Goal: Task Accomplishment & Management: Manage account settings

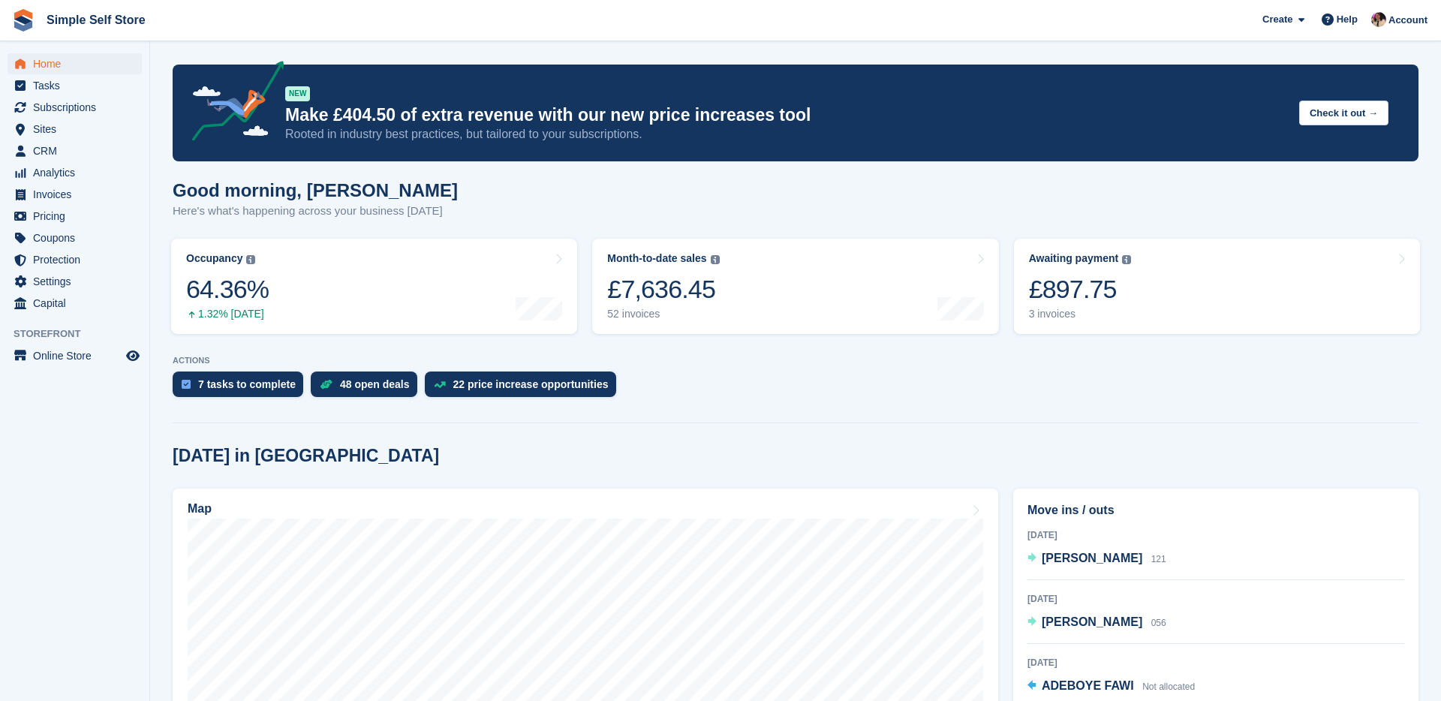
scroll to position [179, 0]
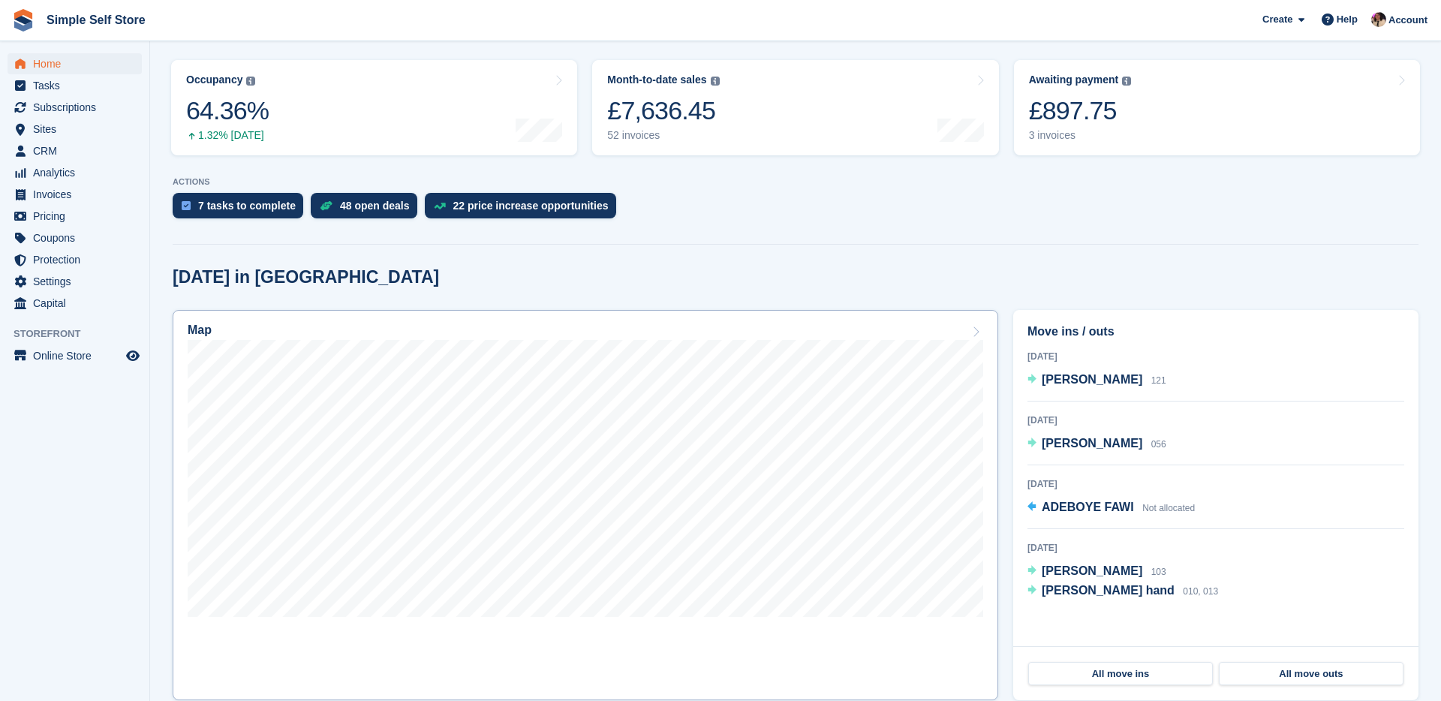
click at [546, 329] on div "Map" at bounding box center [585, 331] width 795 height 17
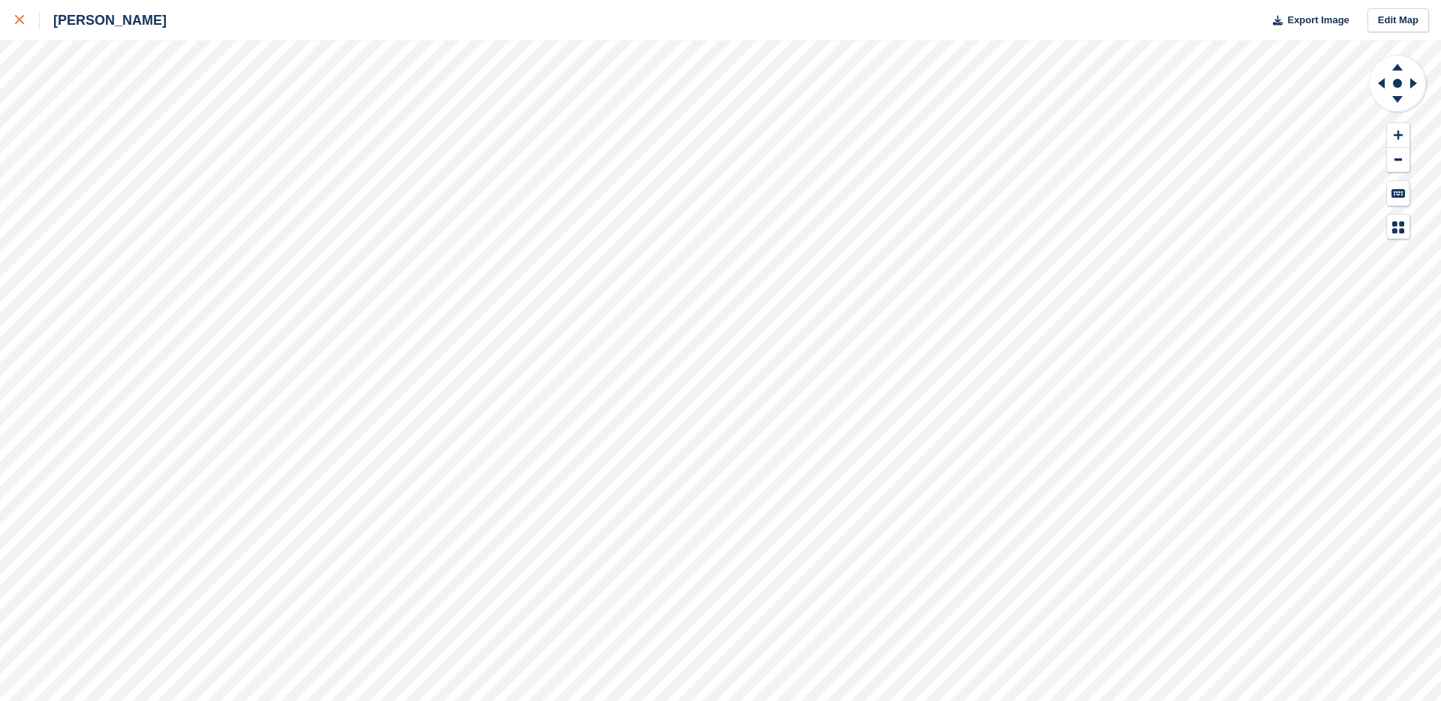
click at [17, 23] on icon at bounding box center [19, 19] width 9 height 9
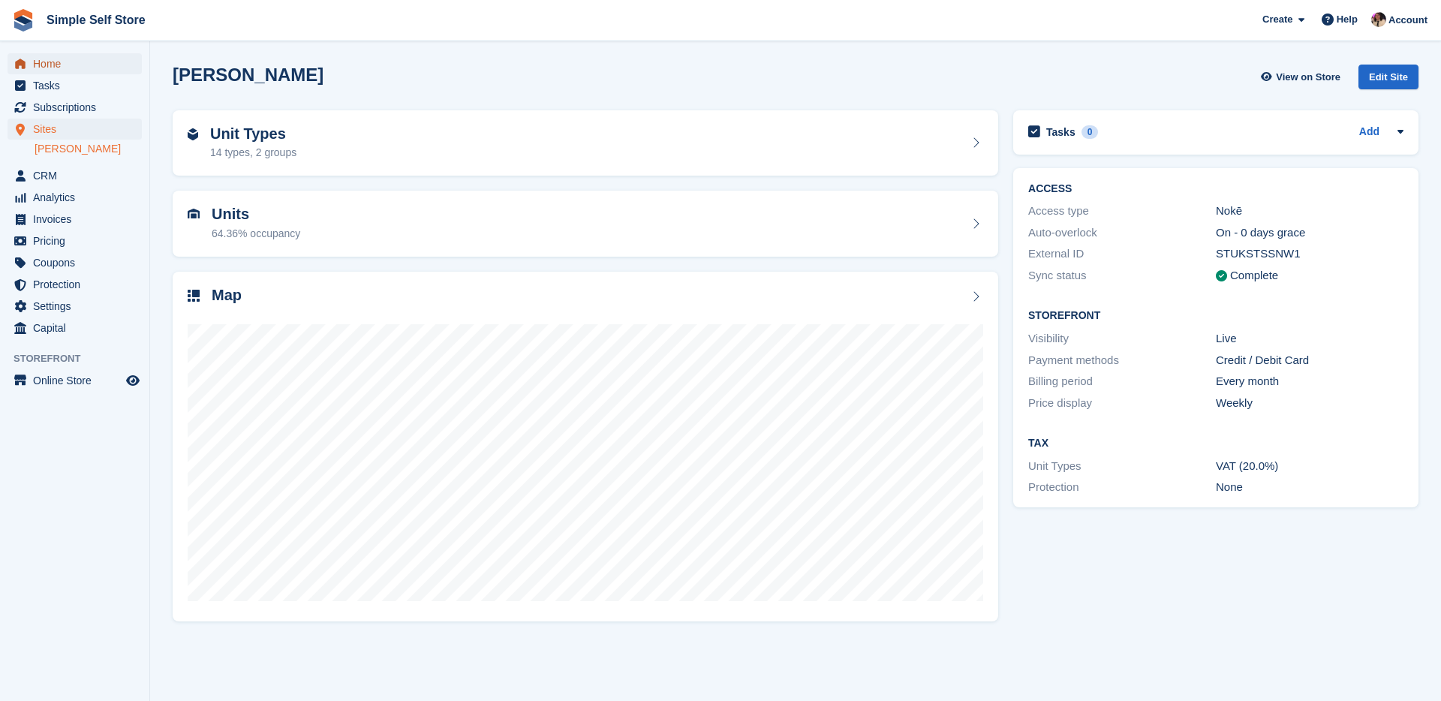
click at [56, 63] on span "Home" at bounding box center [78, 63] width 90 height 21
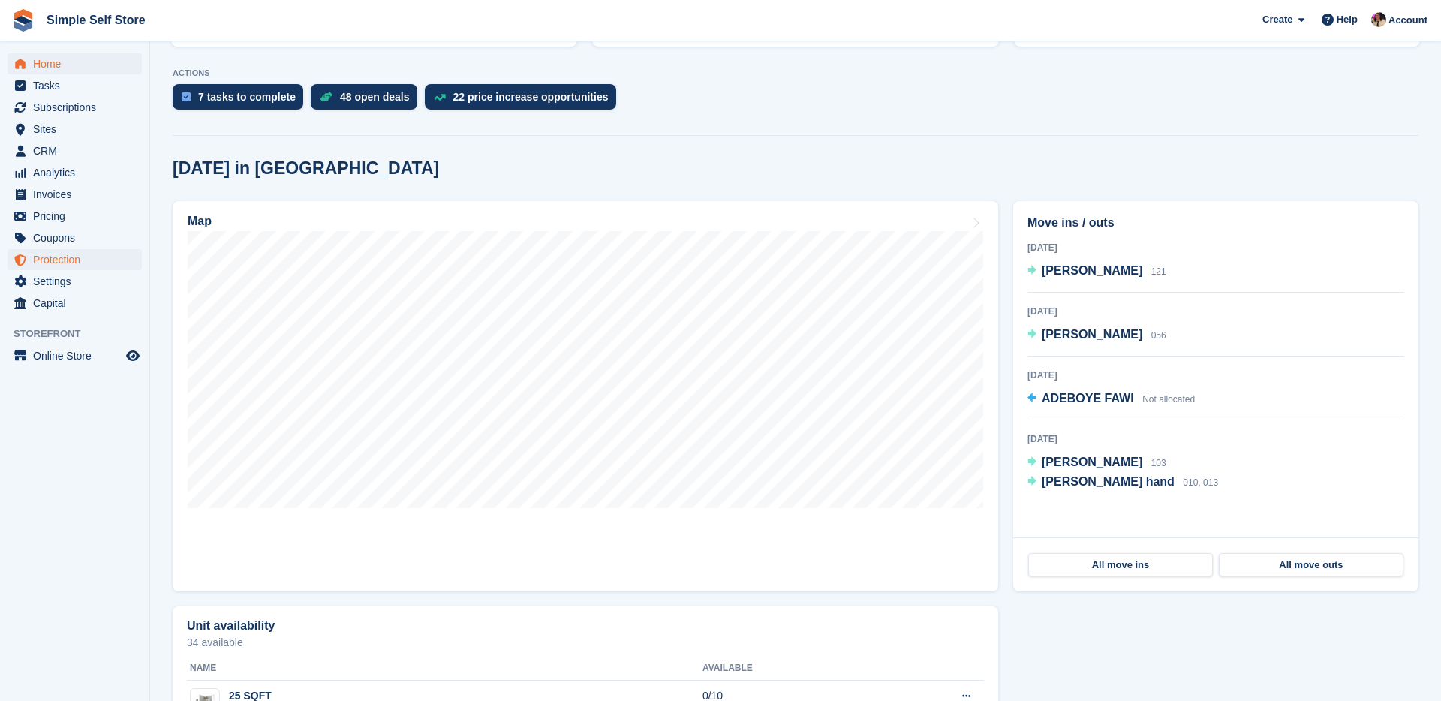
scroll to position [291, 0]
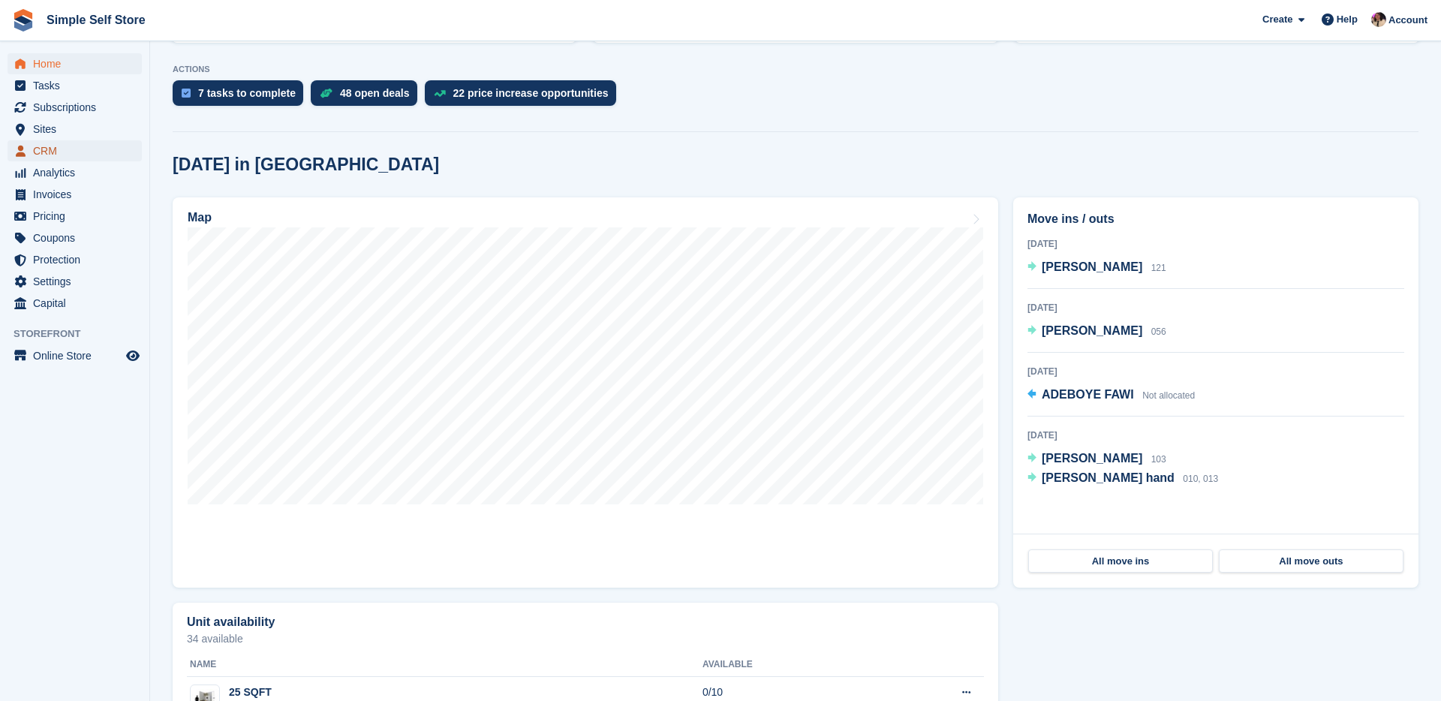
click at [44, 155] on span "CRM" at bounding box center [78, 150] width 90 height 21
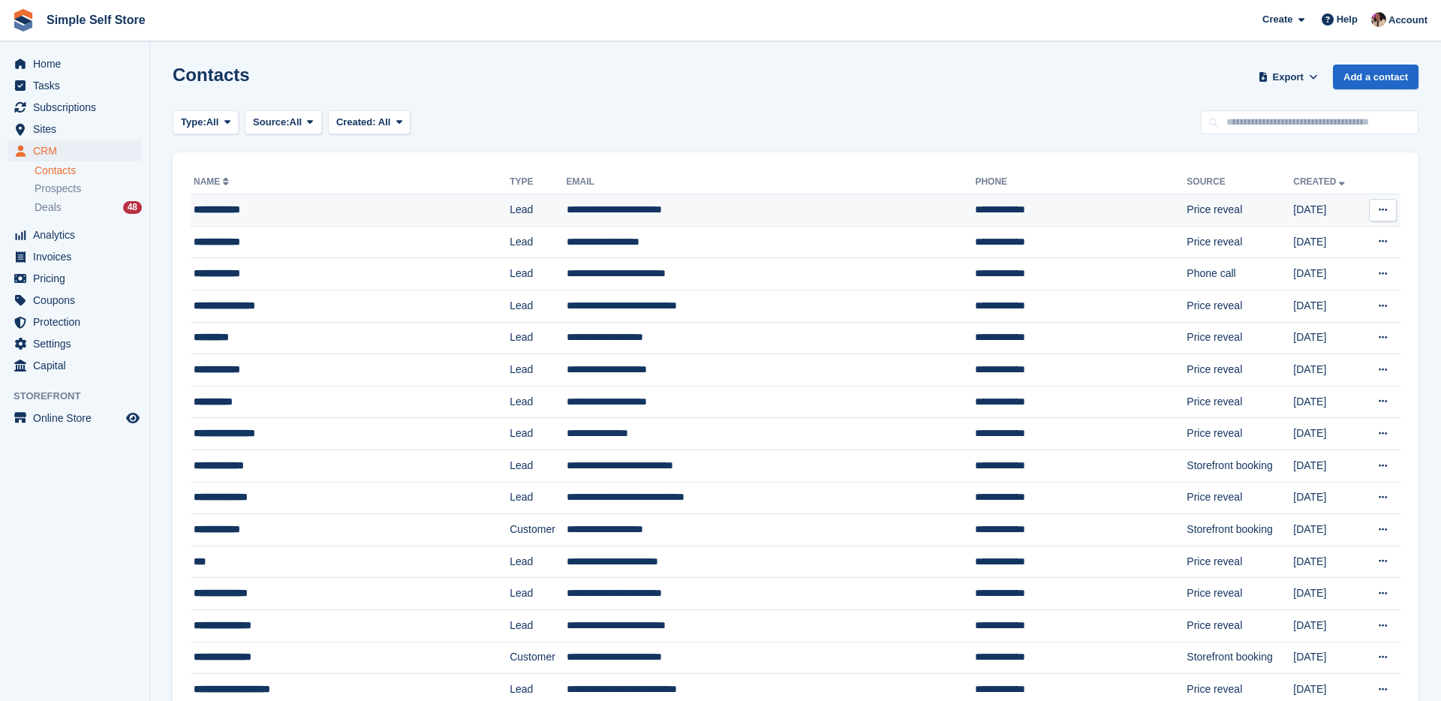
click at [382, 219] on td "**********" at bounding box center [350, 210] width 319 height 32
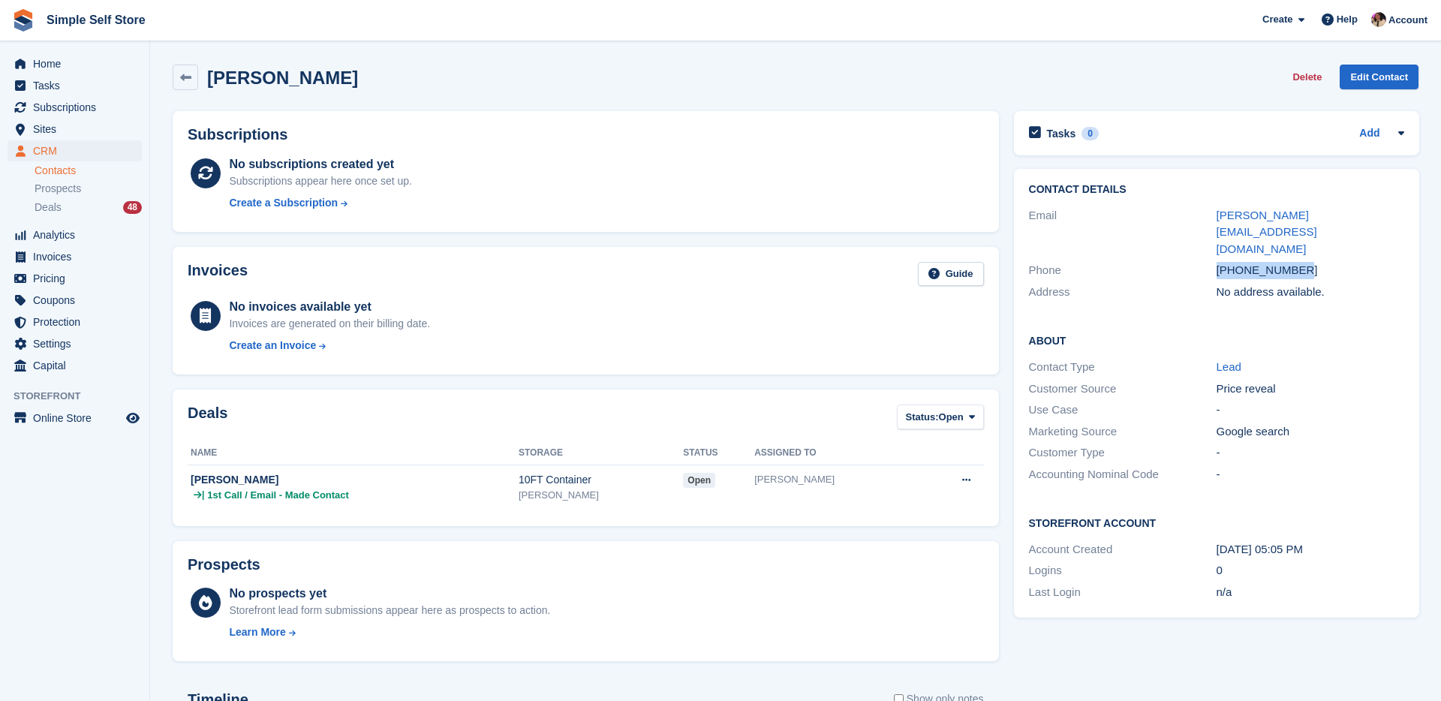
drag, startPoint x: 1309, startPoint y: 237, endPoint x: 1206, endPoint y: 239, distance: 102.8
click at [1206, 260] on div "Phone +447716476291" at bounding box center [1216, 271] width 375 height 22
copy div "+447716476291"
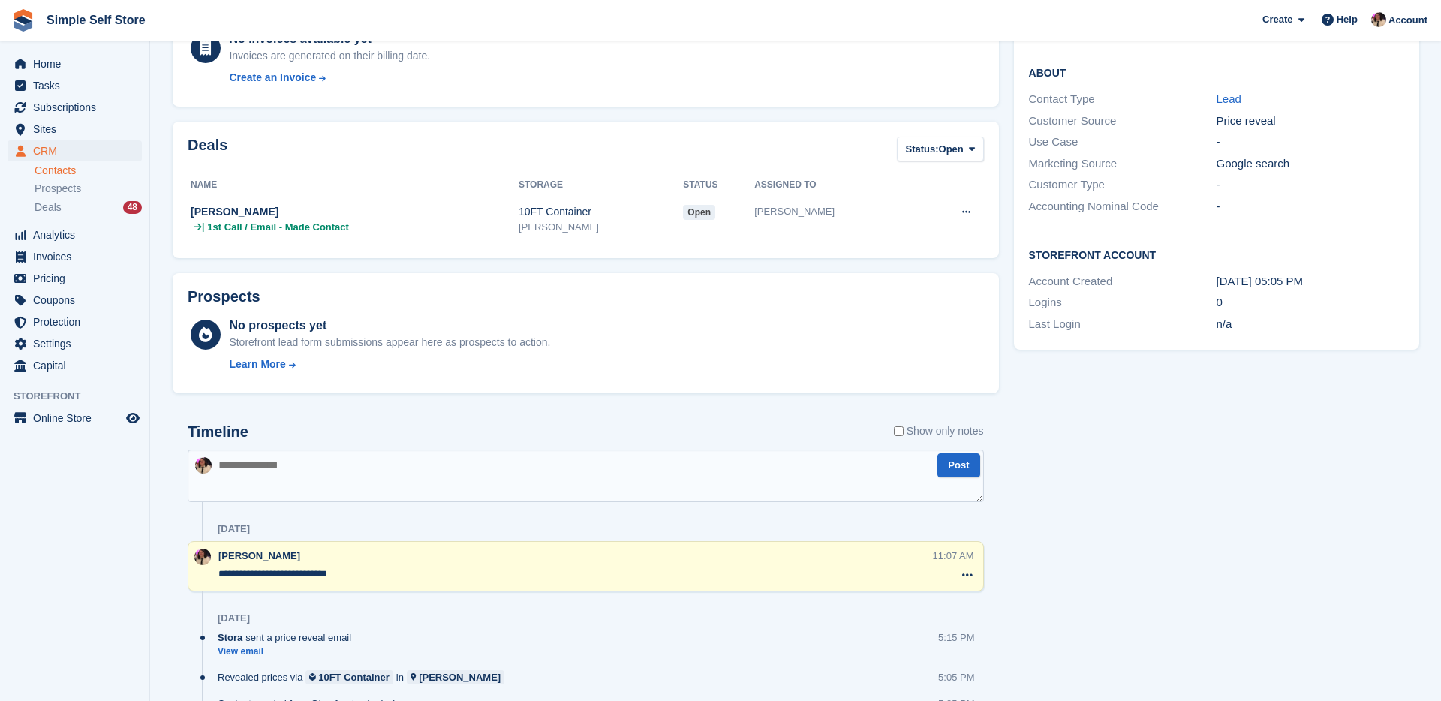
scroll to position [344, 0]
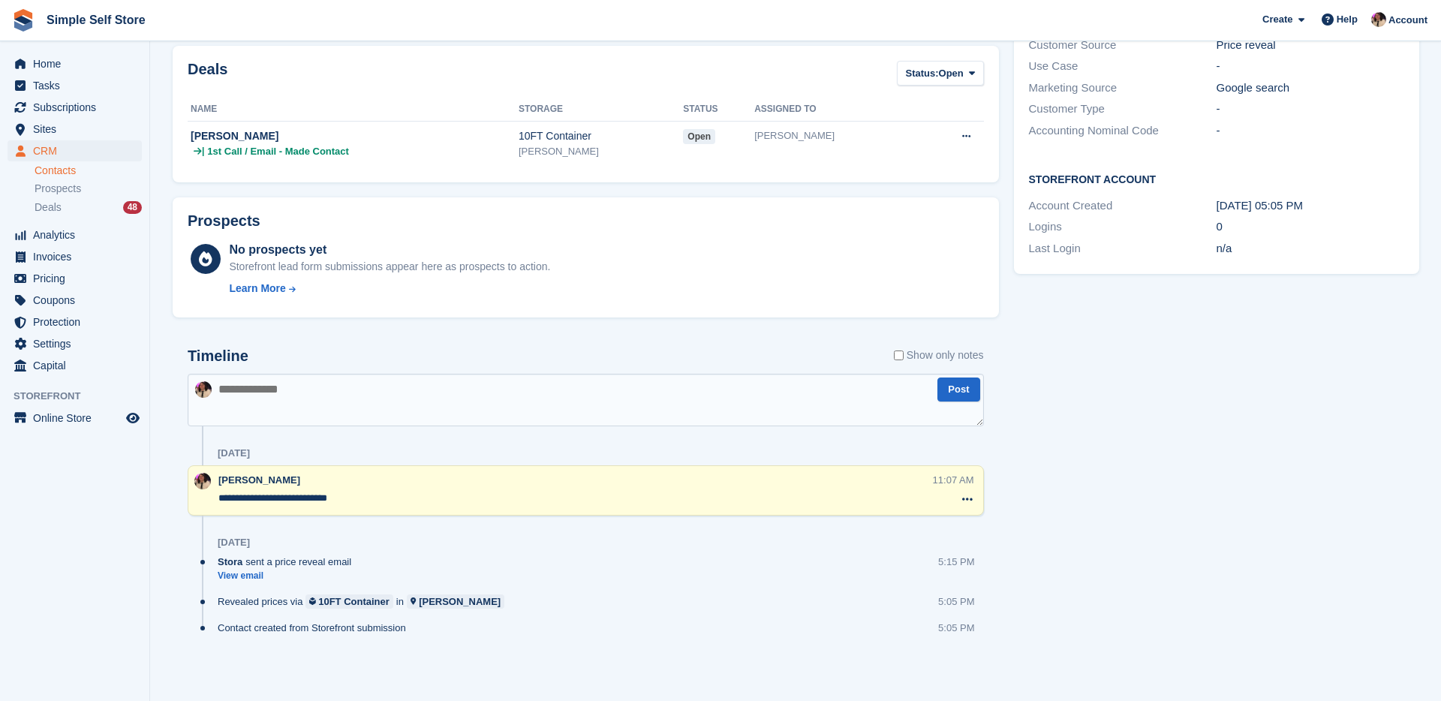
click at [319, 410] on textarea at bounding box center [586, 400] width 796 height 53
type textarea "*"
type textarea "**********"
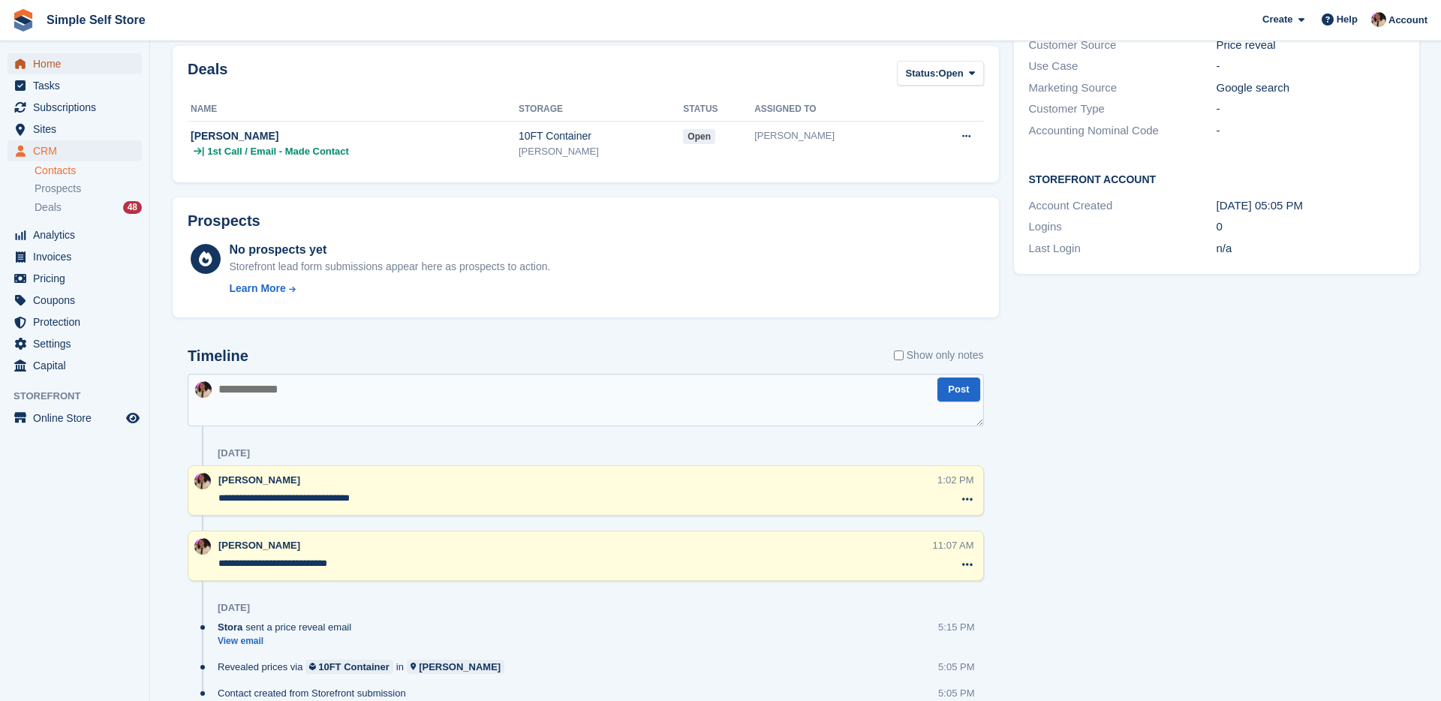
click at [81, 71] on span "Home" at bounding box center [78, 63] width 90 height 21
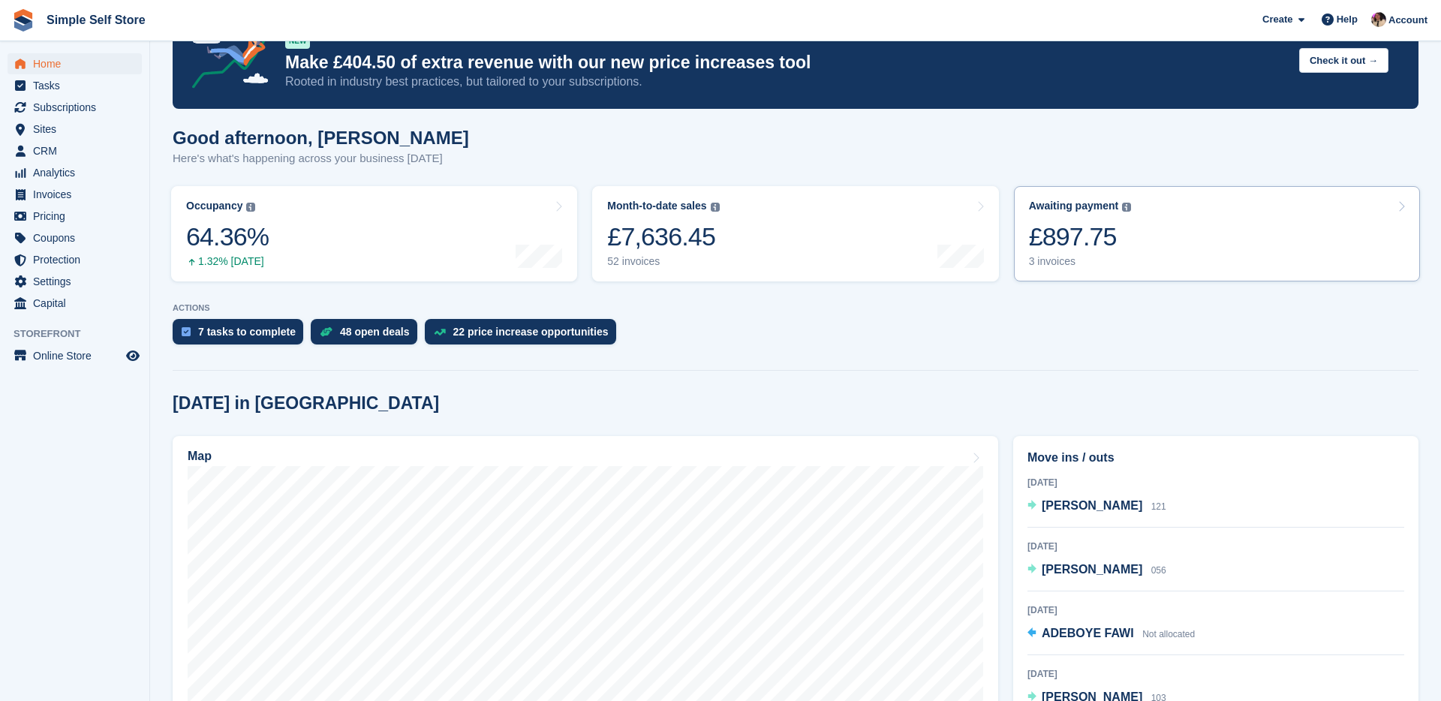
scroll to position [52, 0]
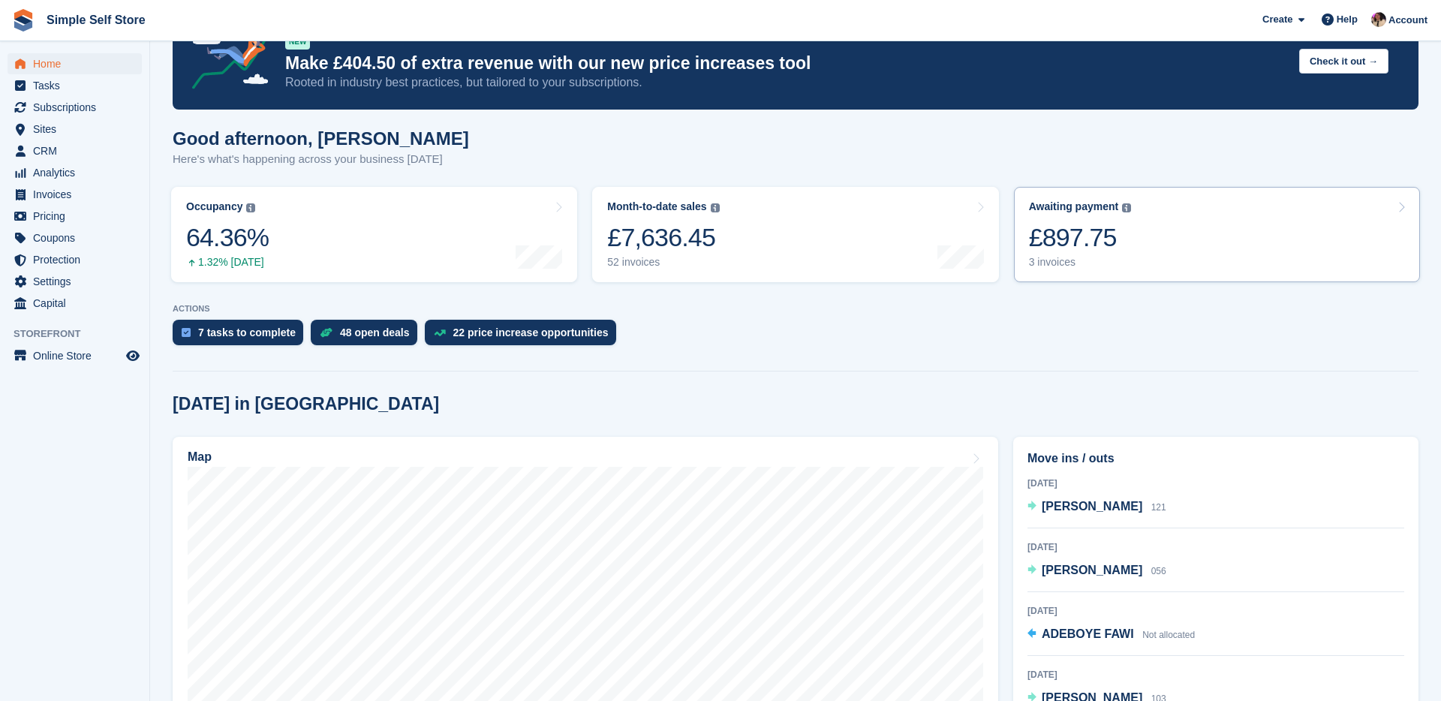
click at [1096, 247] on div "£897.75" at bounding box center [1080, 237] width 103 height 31
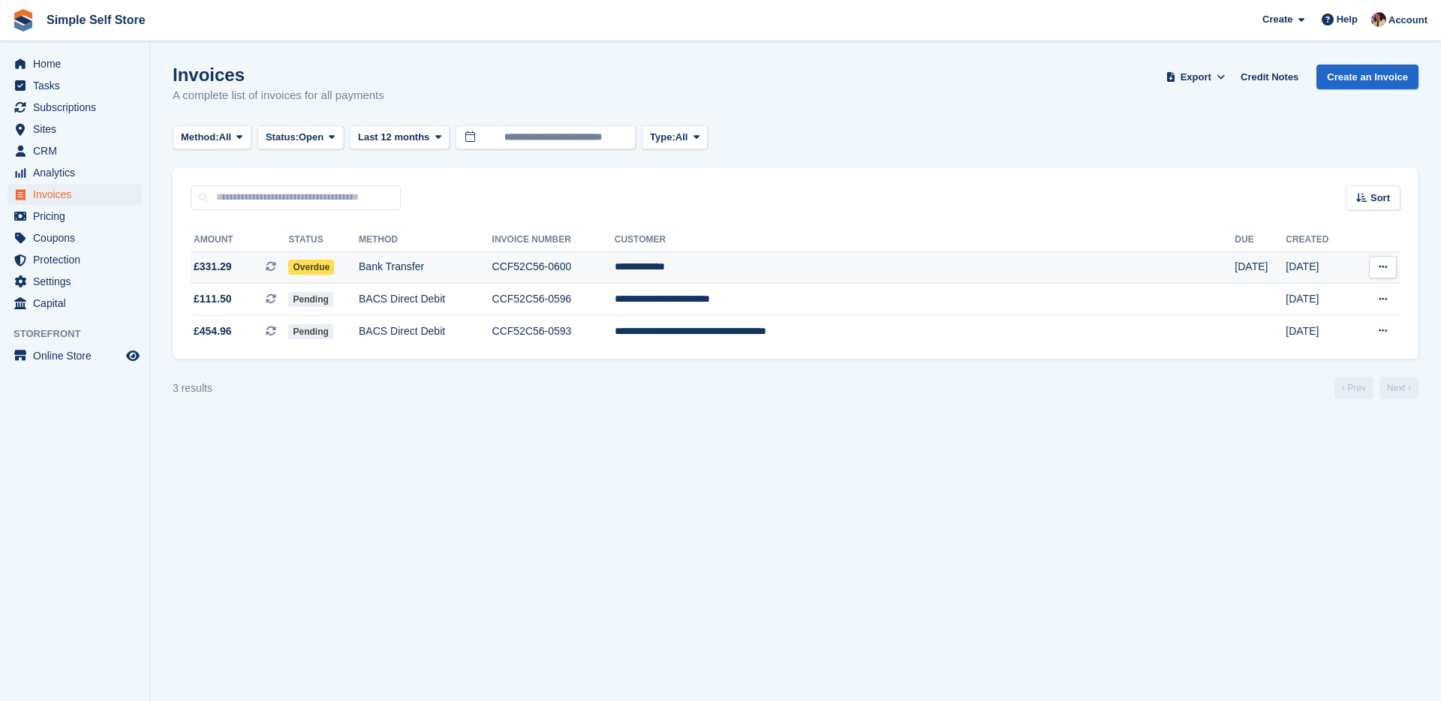
click at [786, 262] on td "**********" at bounding box center [925, 267] width 621 height 32
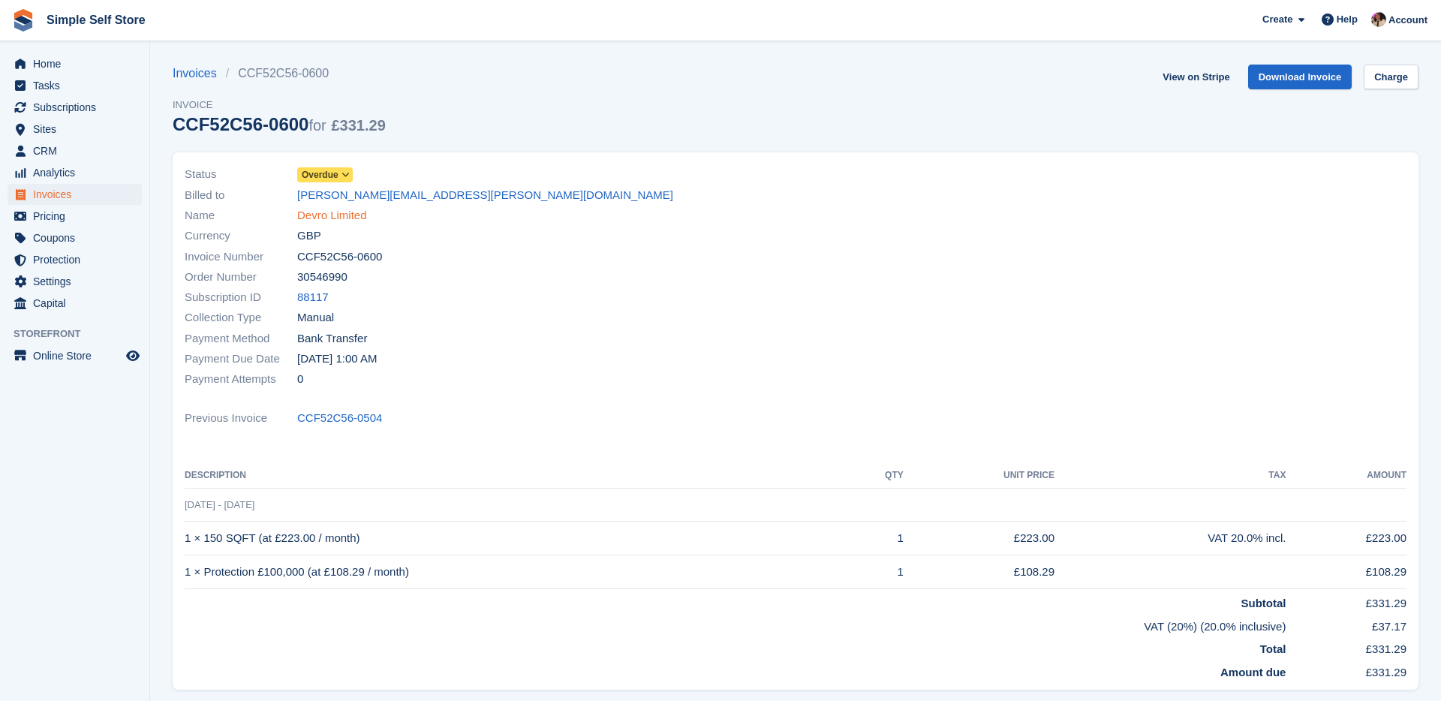
click at [340, 215] on link "Devro Limited" at bounding box center [332, 215] width 70 height 17
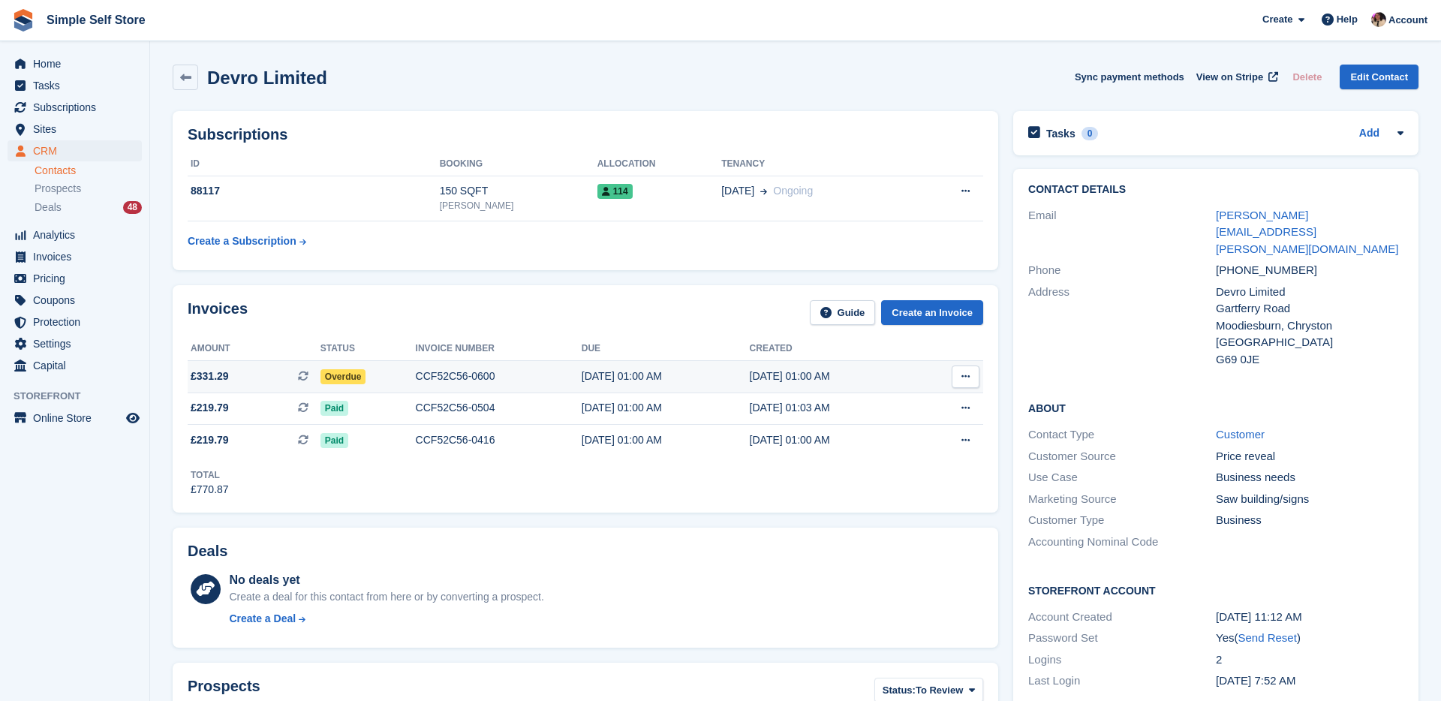
click at [964, 377] on icon at bounding box center [965, 376] width 8 height 10
click at [931, 403] on p "Download PDF" at bounding box center [907, 406] width 131 height 20
click at [535, 288] on div "Invoices Guide Create an Invoice Amount Status Invoice number Due Created £331.…" at bounding box center [585, 398] width 825 height 227
click at [65, 66] on span "Home" at bounding box center [78, 63] width 90 height 21
